Goal: Information Seeking & Learning: Learn about a topic

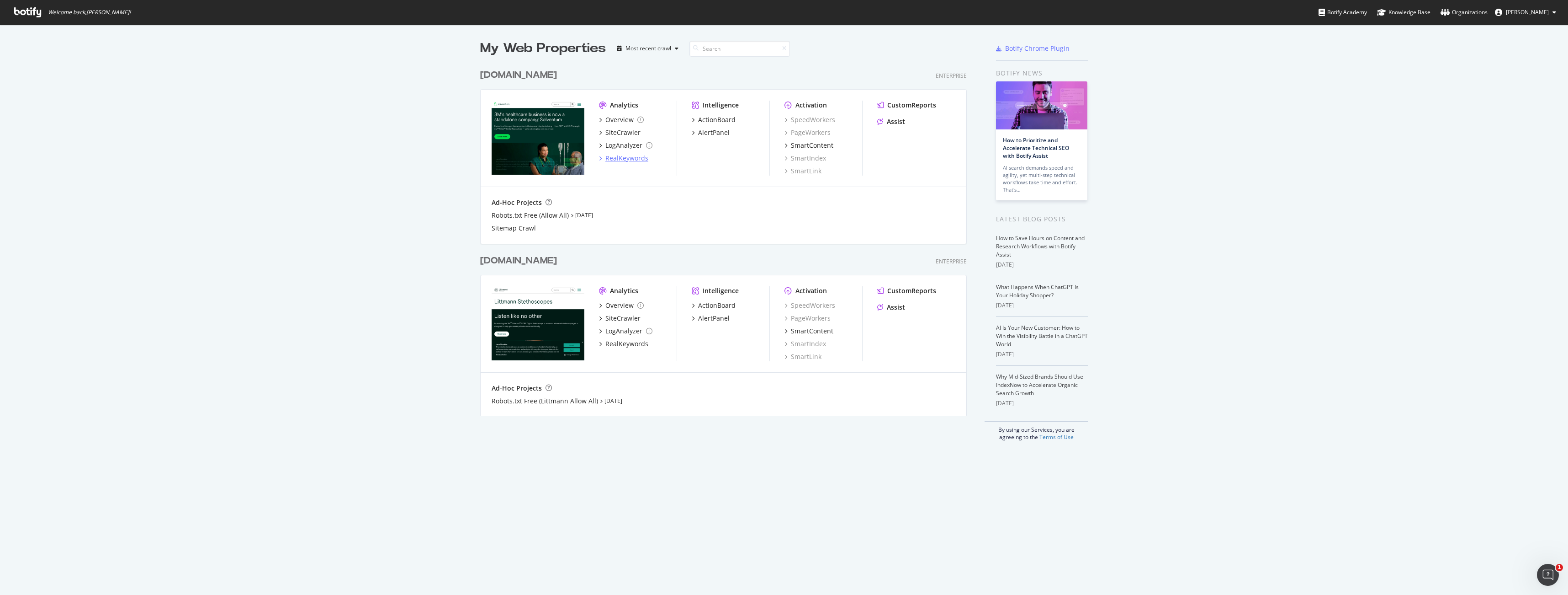
click at [628, 160] on div "RealKeywords" at bounding box center [627, 158] width 43 height 9
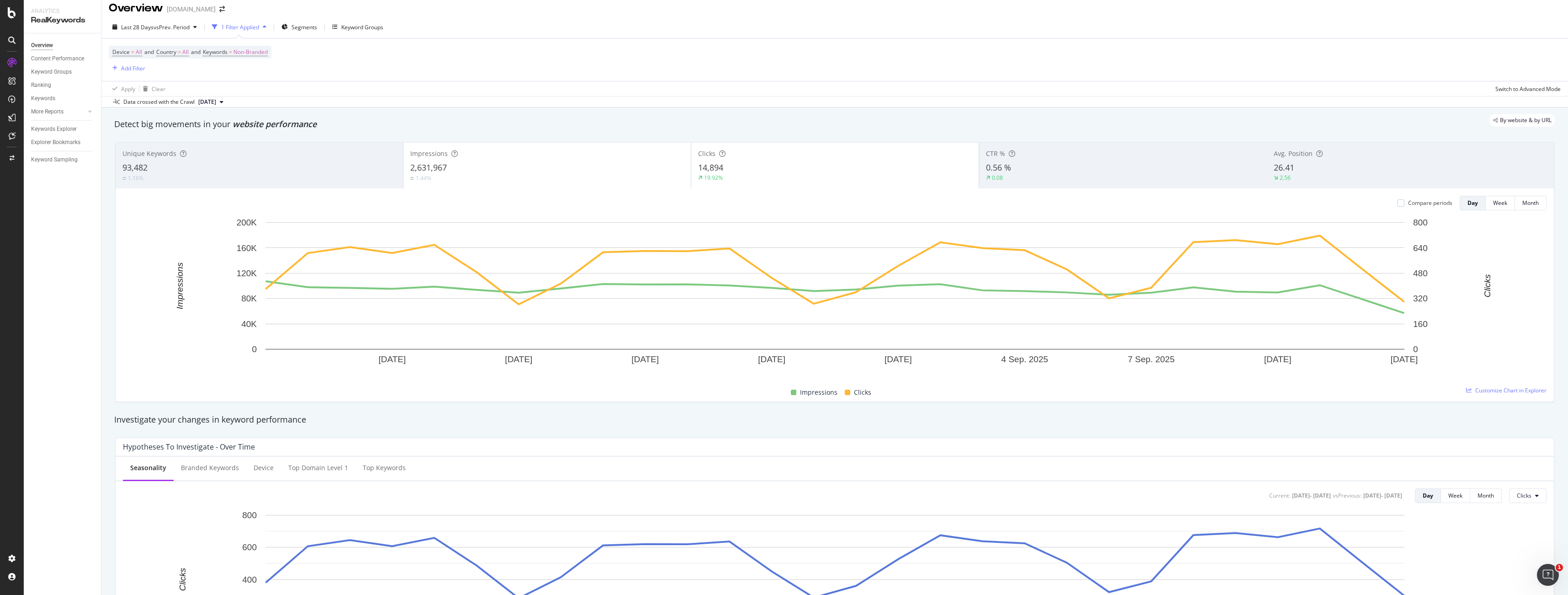
scroll to position [8, 0]
